Goal: Information Seeking & Learning: Compare options

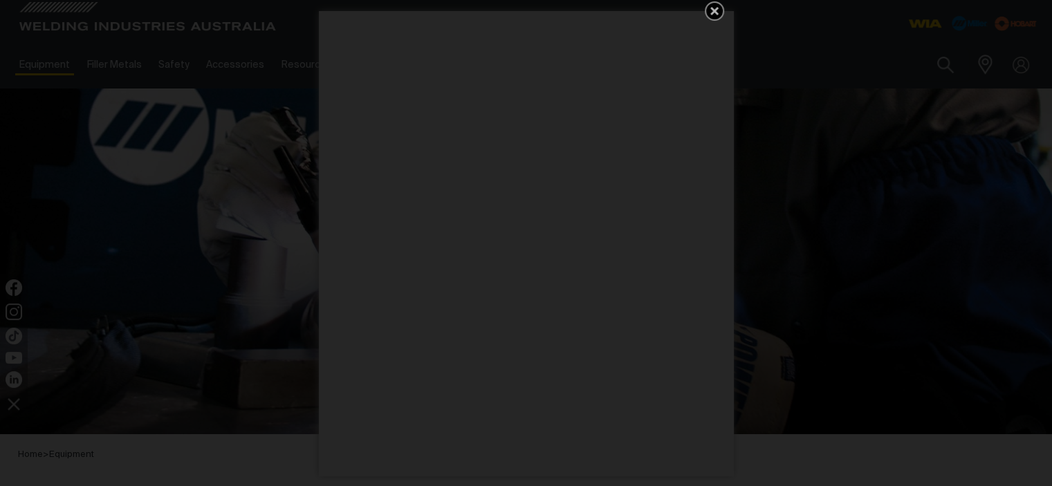
click at [715, 9] on icon "Get 5 WIA Welding Guides Free!" at bounding box center [715, 11] width 8 height 8
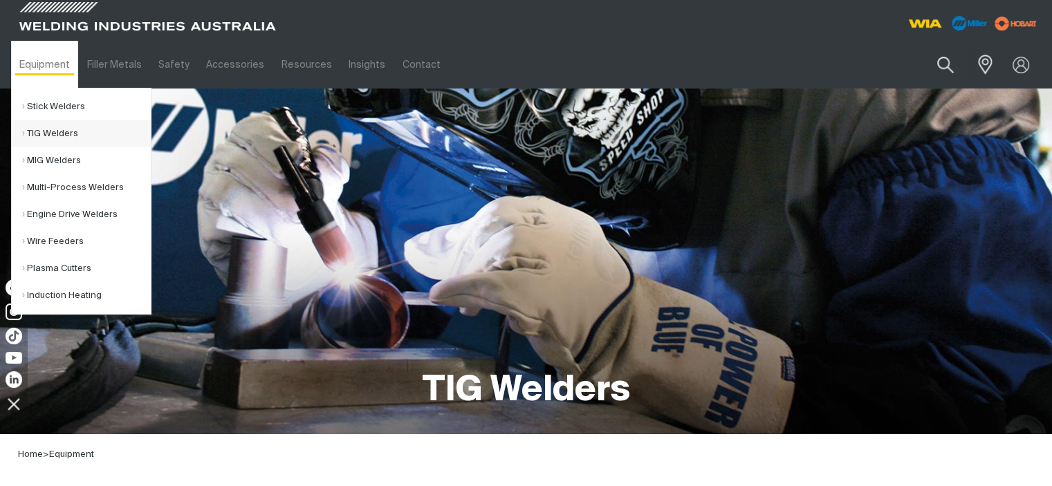
click at [55, 129] on link "TIG Welders" at bounding box center [86, 133] width 129 height 27
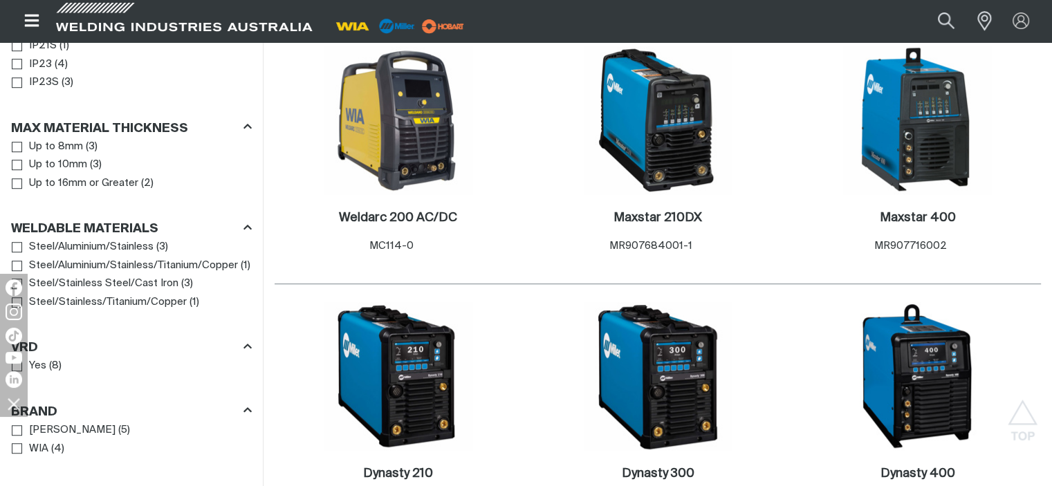
scroll to position [1107, 0]
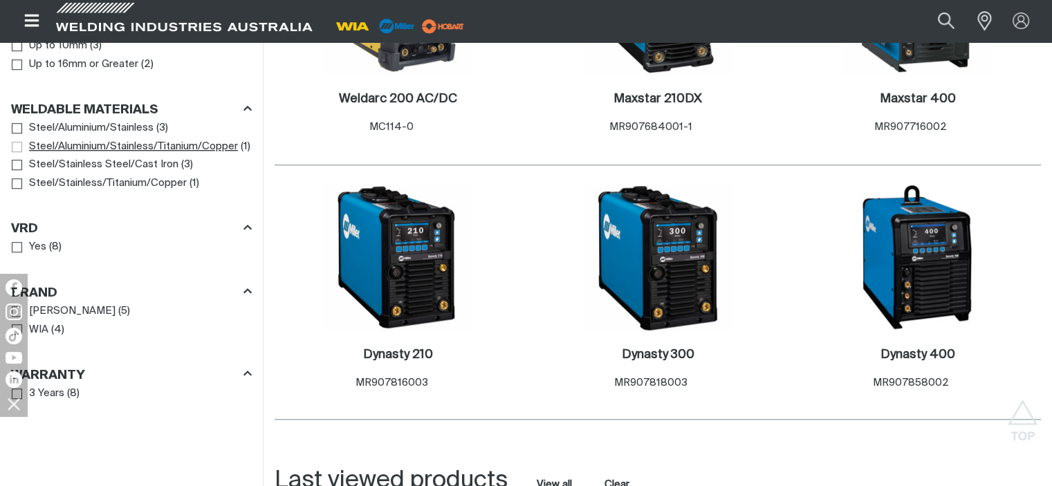
click at [71, 149] on span "Steel/Aluminium/Stainless/Titanium/Copper" at bounding box center [133, 147] width 209 height 16
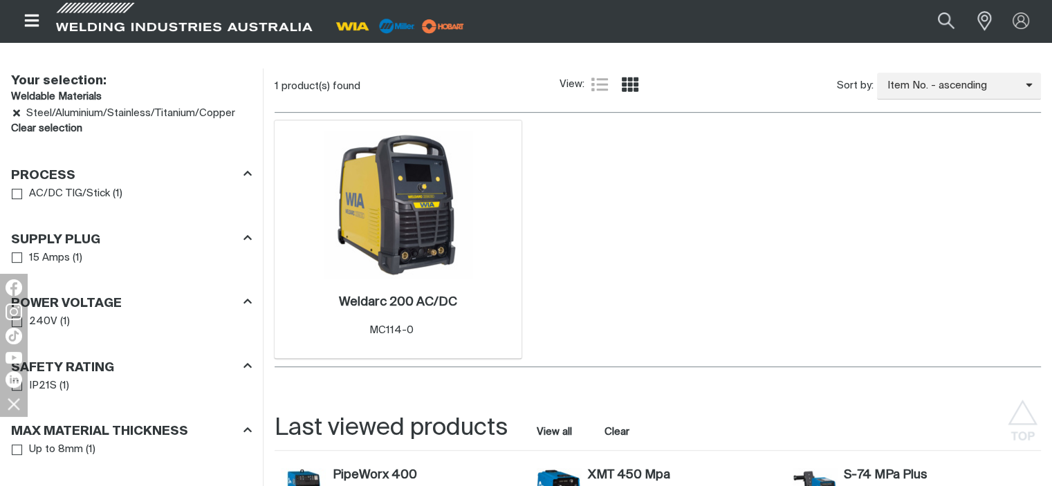
scroll to position [574, 0]
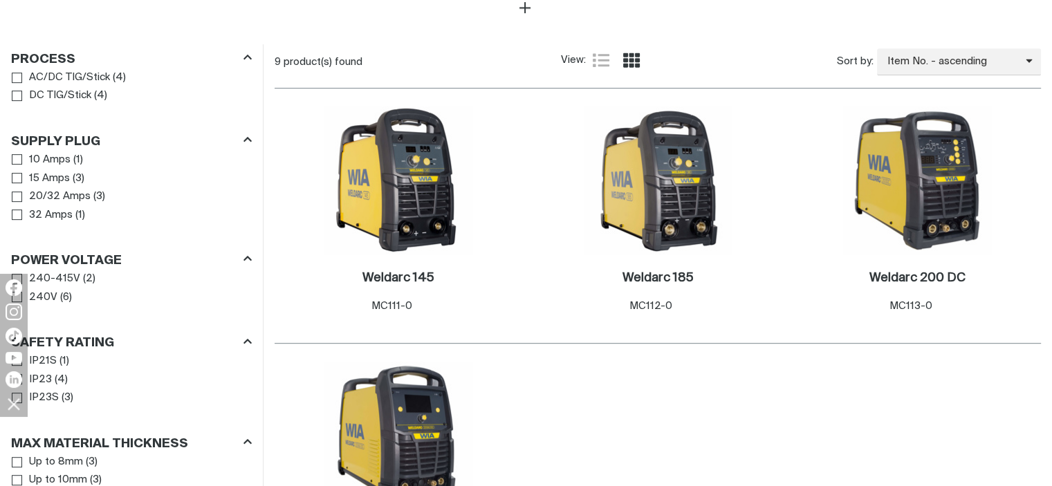
scroll to position [845, 0]
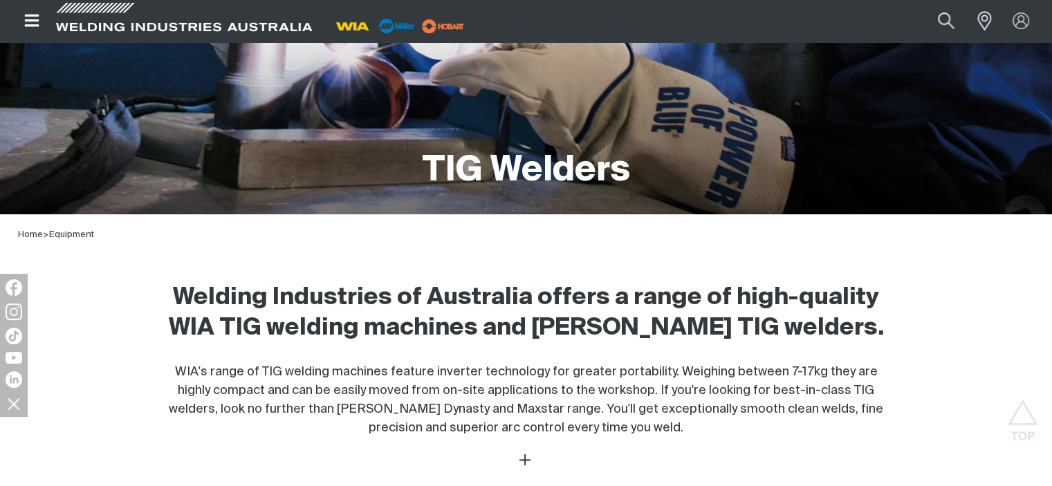
scroll to position [219, 0]
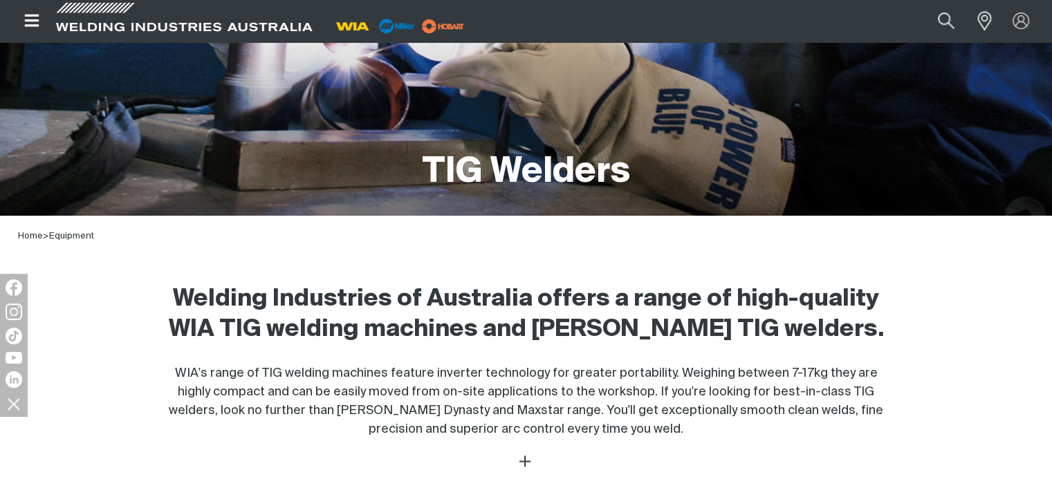
click at [38, 20] on icon "Open top menu" at bounding box center [31, 21] width 15 height 12
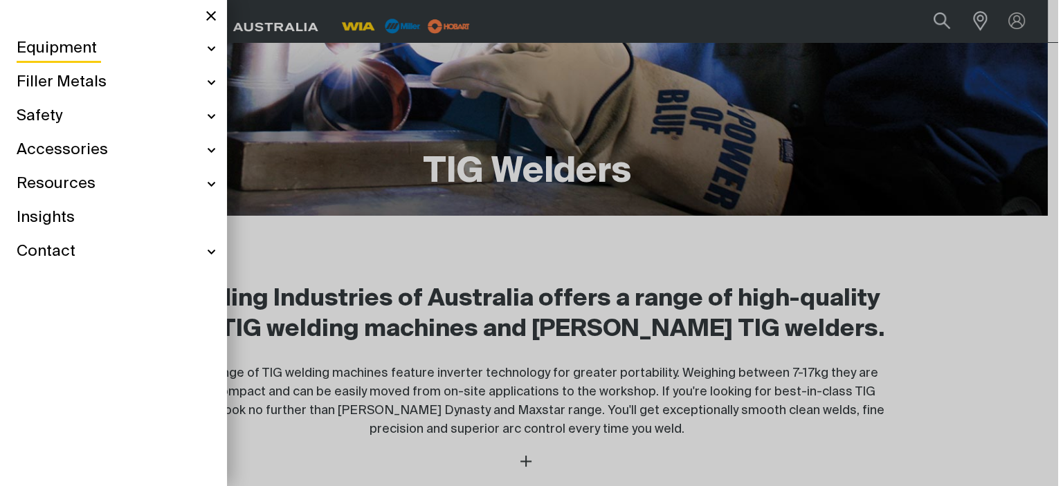
scroll to position [214, 0]
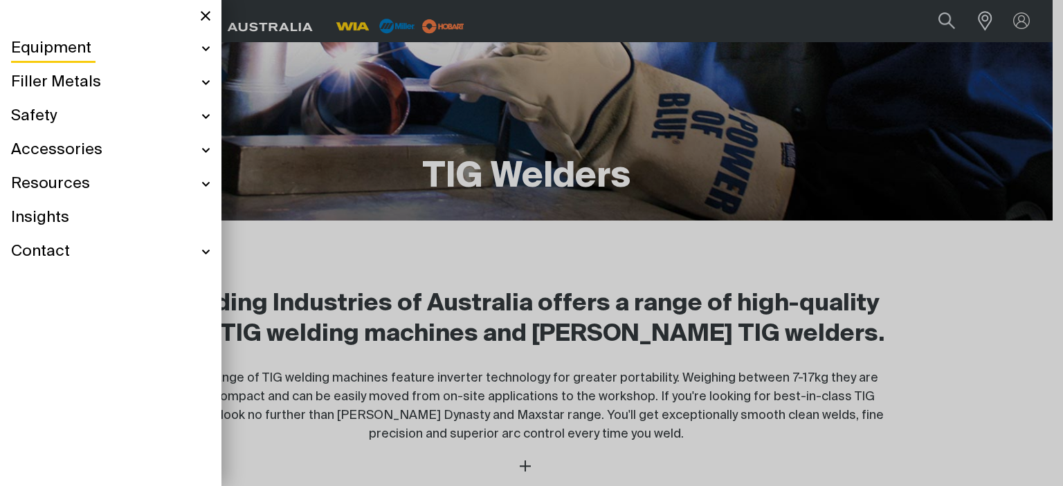
click at [51, 41] on span "Equipment" at bounding box center [51, 49] width 80 height 20
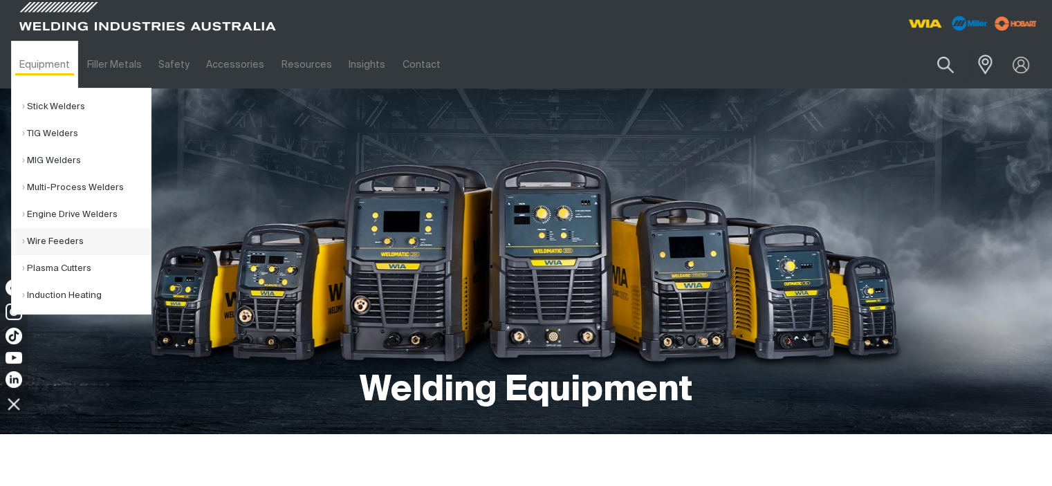
click at [64, 241] on link "Wire Feeders" at bounding box center [86, 241] width 129 height 27
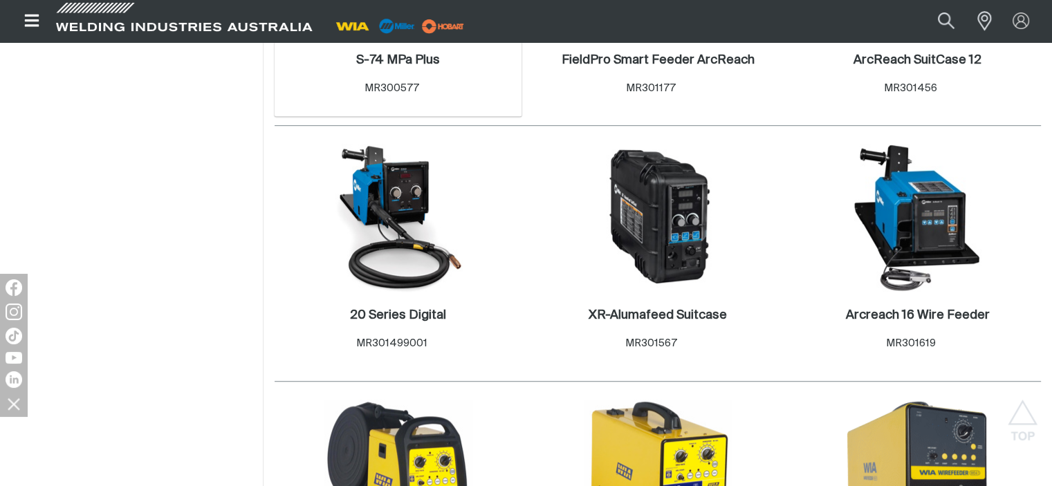
scroll to position [922, 0]
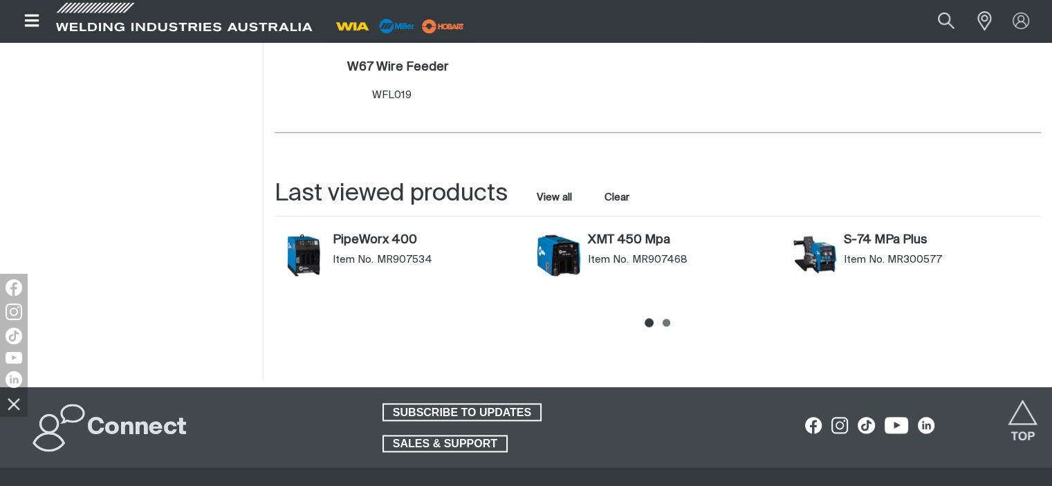
scroll to position [1752, 0]
